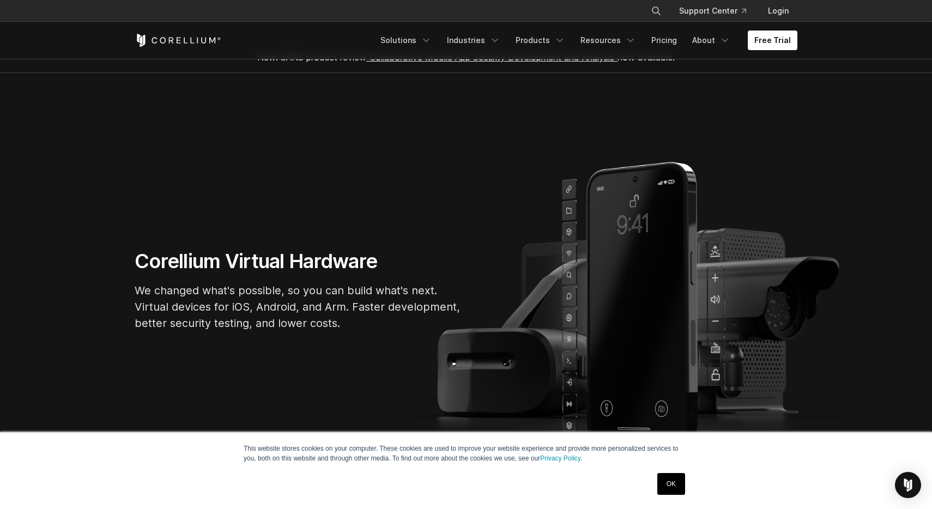
scroll to position [17, 0]
click at [682, 41] on link "Pricing" at bounding box center [664, 41] width 39 height 20
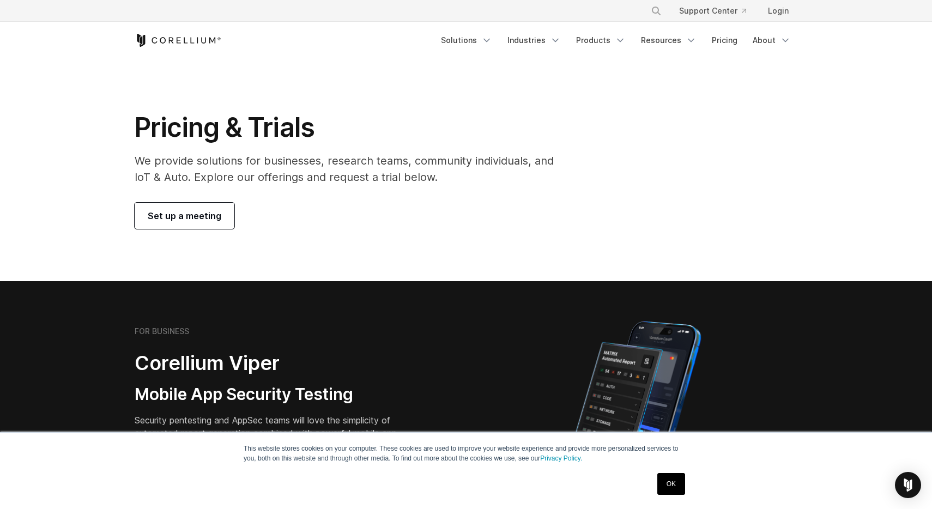
click at [190, 210] on span "Set up a meeting" at bounding box center [185, 215] width 74 height 13
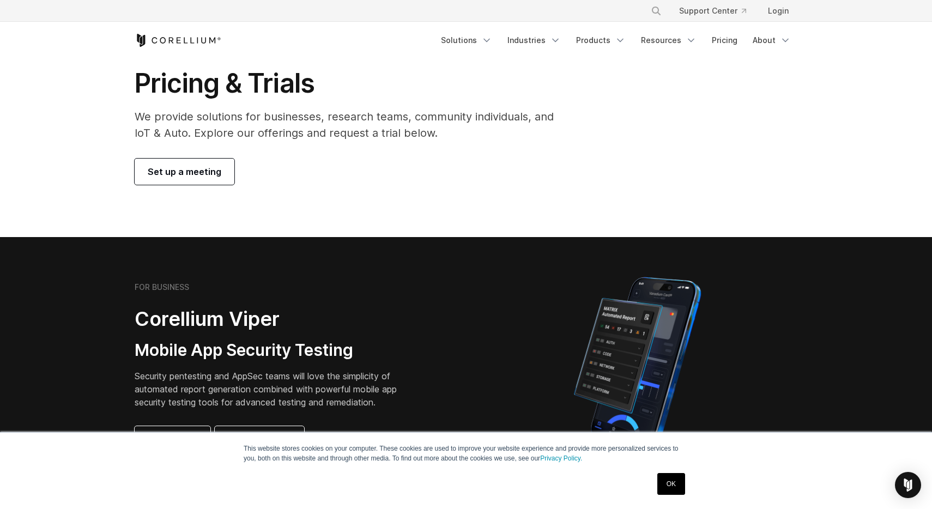
scroll to position [85, 0]
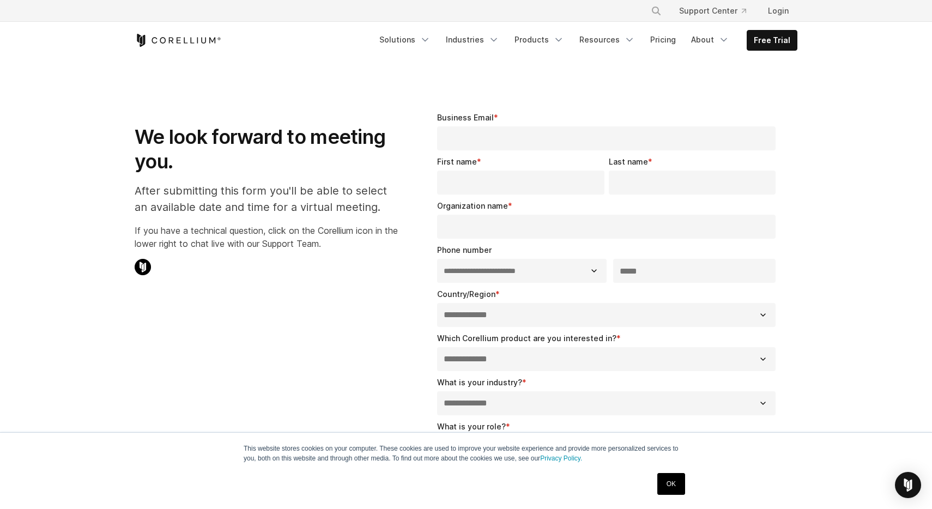
select select "**"
click at [184, 34] on icon "Corellium Home" at bounding box center [178, 40] width 87 height 13
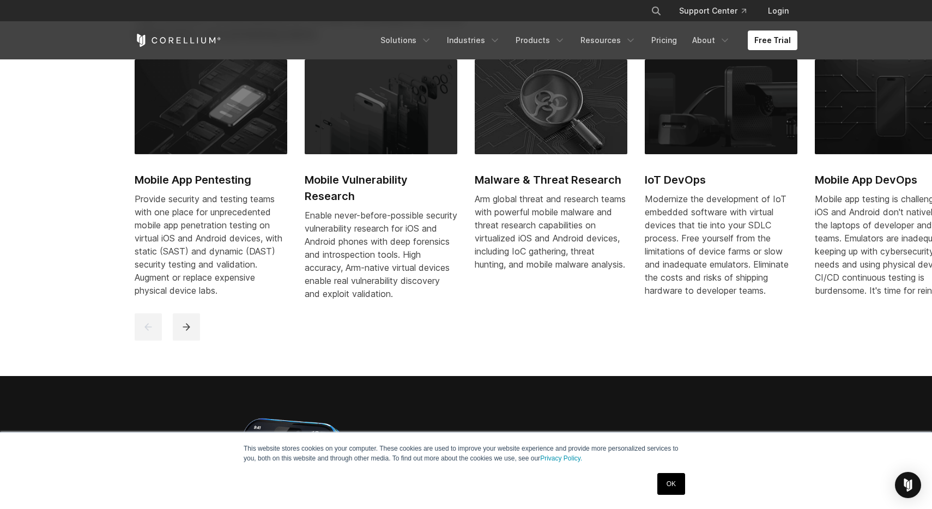
scroll to position [747, 0]
